Goal: Information Seeking & Learning: Learn about a topic

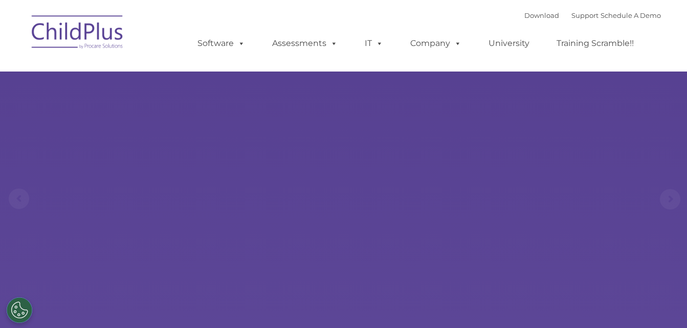
select select "MEDIUM"
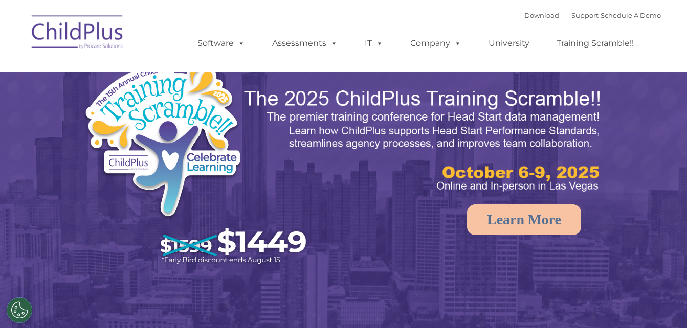
select select "MEDIUM"
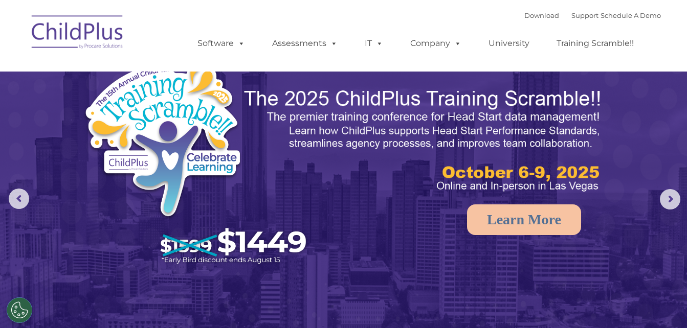
click at [91, 26] on img at bounding box center [78, 33] width 102 height 51
select select "MEDIUM"
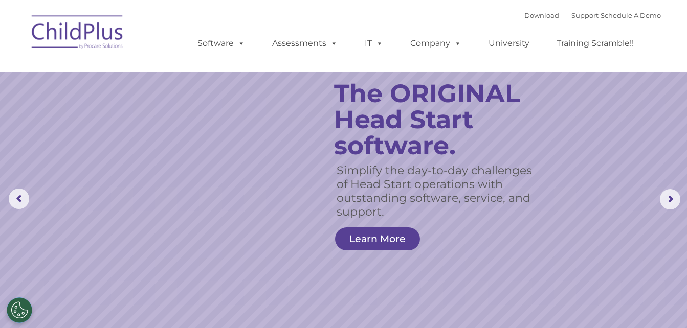
click at [59, 30] on img at bounding box center [78, 33] width 102 height 51
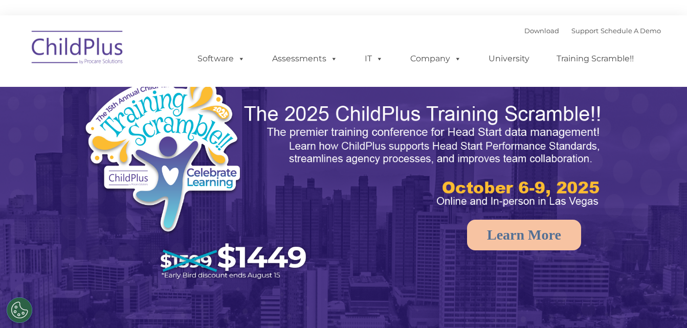
select select "MEDIUM"
click at [574, 27] on link "Support" at bounding box center [584, 31] width 27 height 8
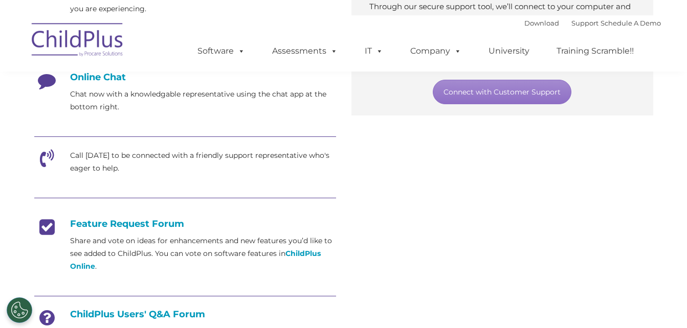
scroll to position [574, 0]
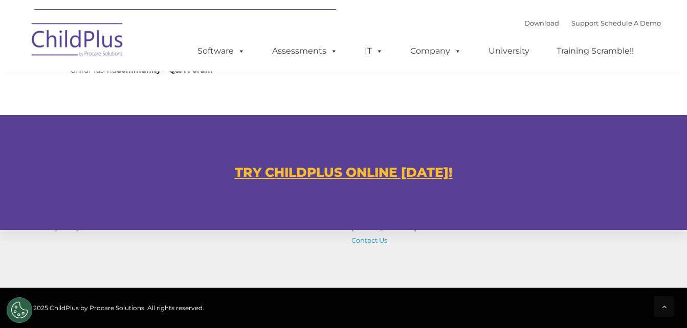
click at [390, 172] on u "TRY CHILDPLUS ONLINE [DATE]!" at bounding box center [344, 172] width 218 height 15
